Goal: Navigation & Orientation: Go to known website

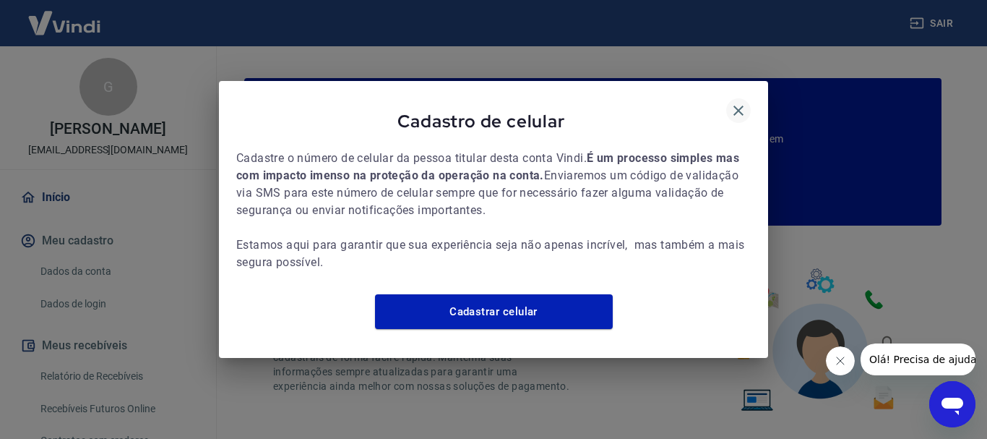
click at [736, 102] on icon "button" at bounding box center [738, 110] width 17 height 17
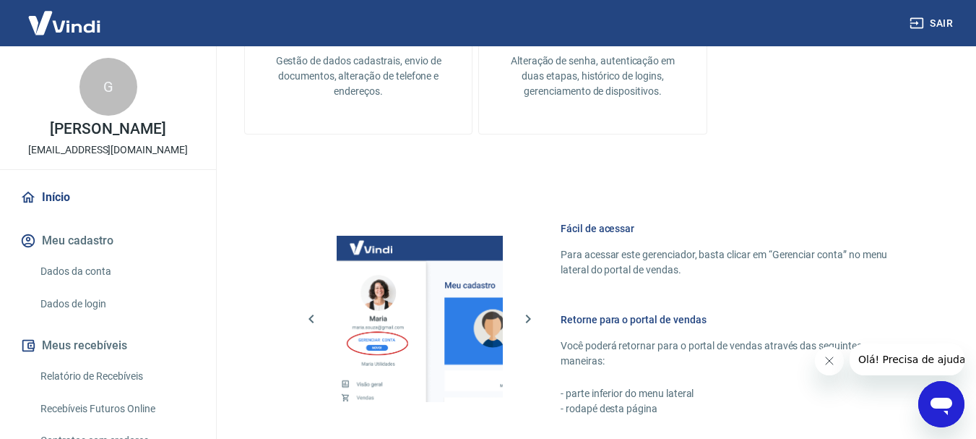
scroll to position [897, 0]
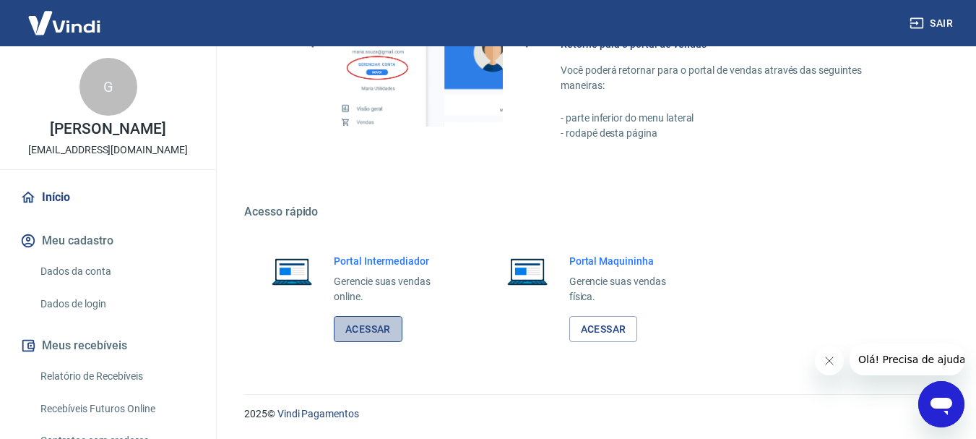
click at [387, 336] on link "Acessar" at bounding box center [368, 329] width 69 height 27
